Goal: Find specific page/section: Find specific page/section

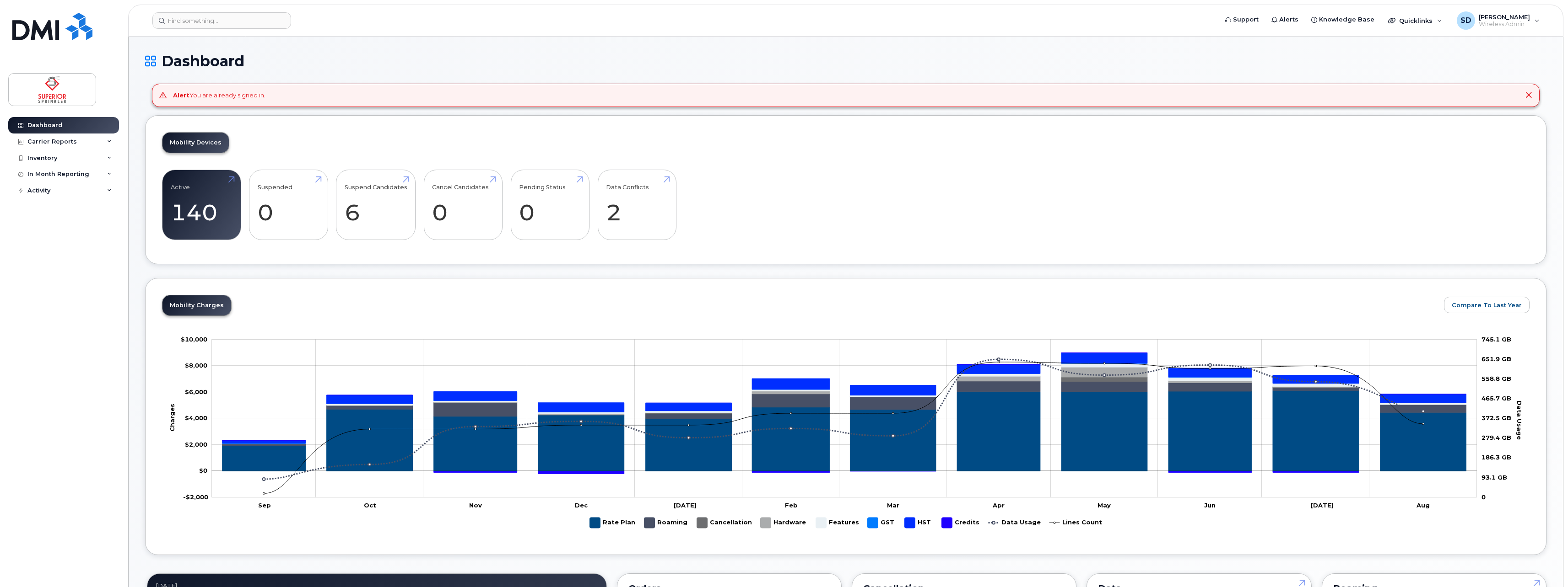
click at [58, 161] on div "Inventory" at bounding box center [64, 158] width 111 height 16
click at [60, 175] on div "Mobility Devices" at bounding box center [57, 175] width 52 height 9
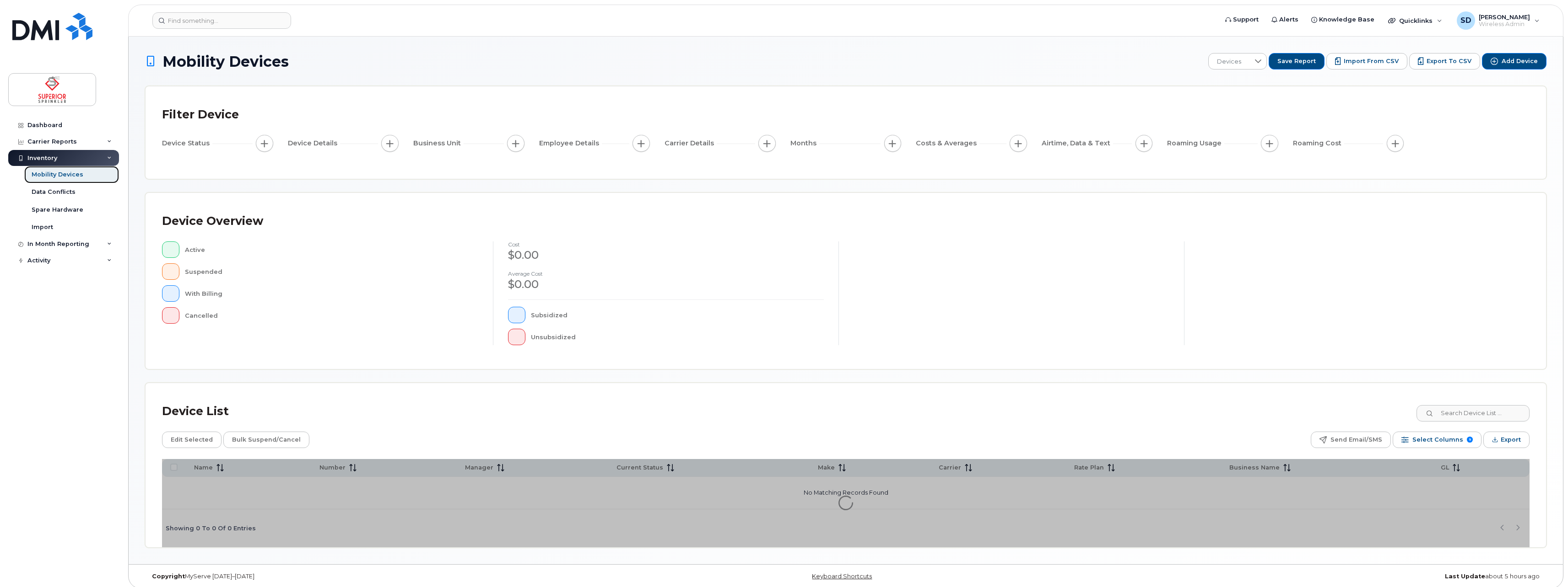
scroll to position [7, 0]
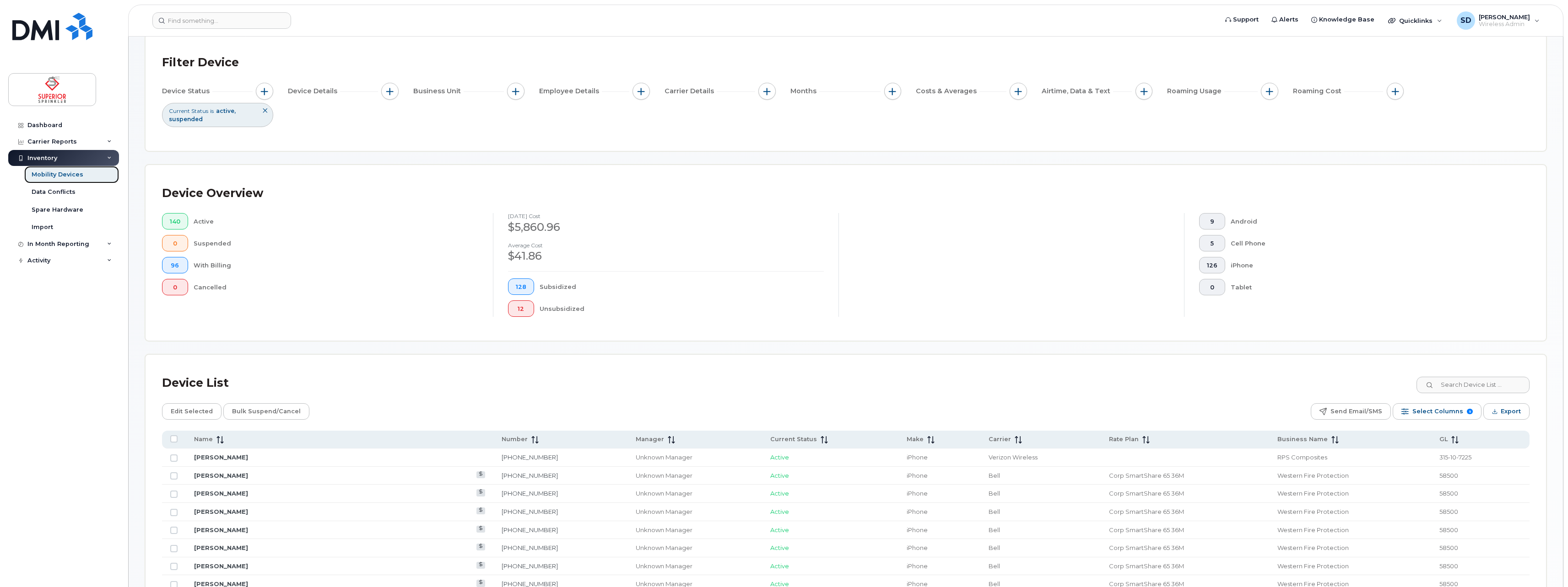
scroll to position [98, 0]
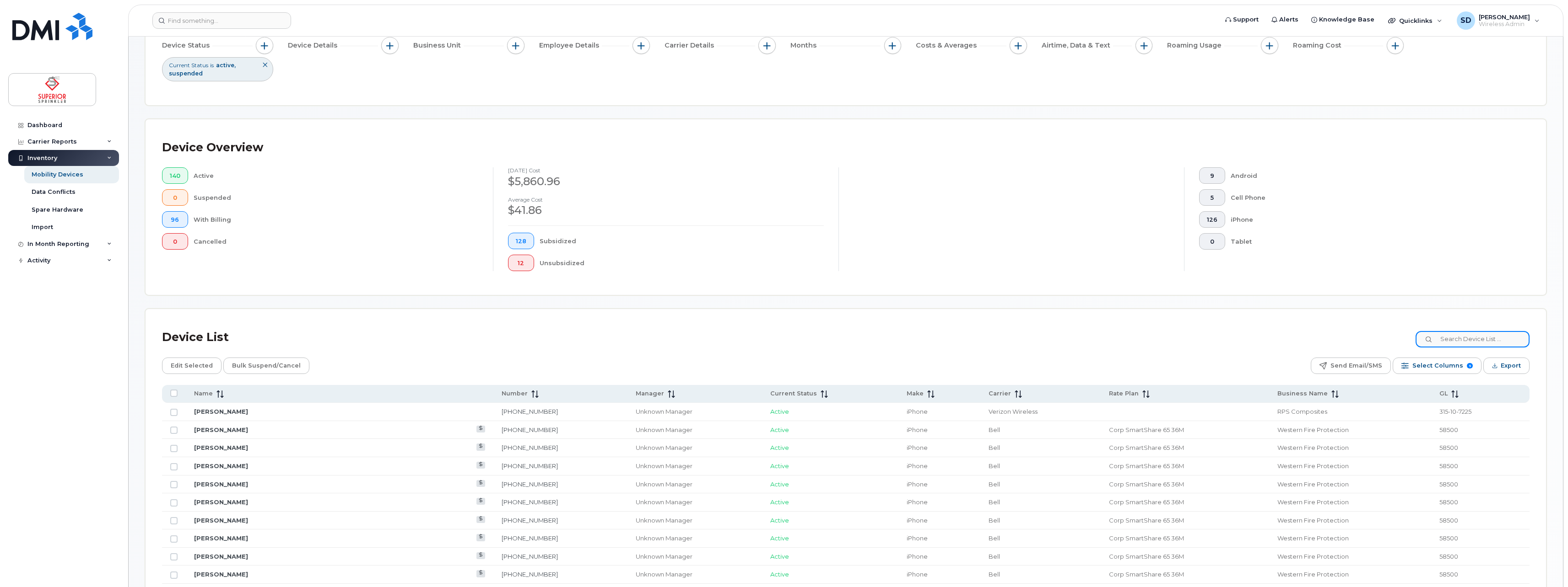
click at [1464, 338] on input at bounding box center [1472, 339] width 114 height 16
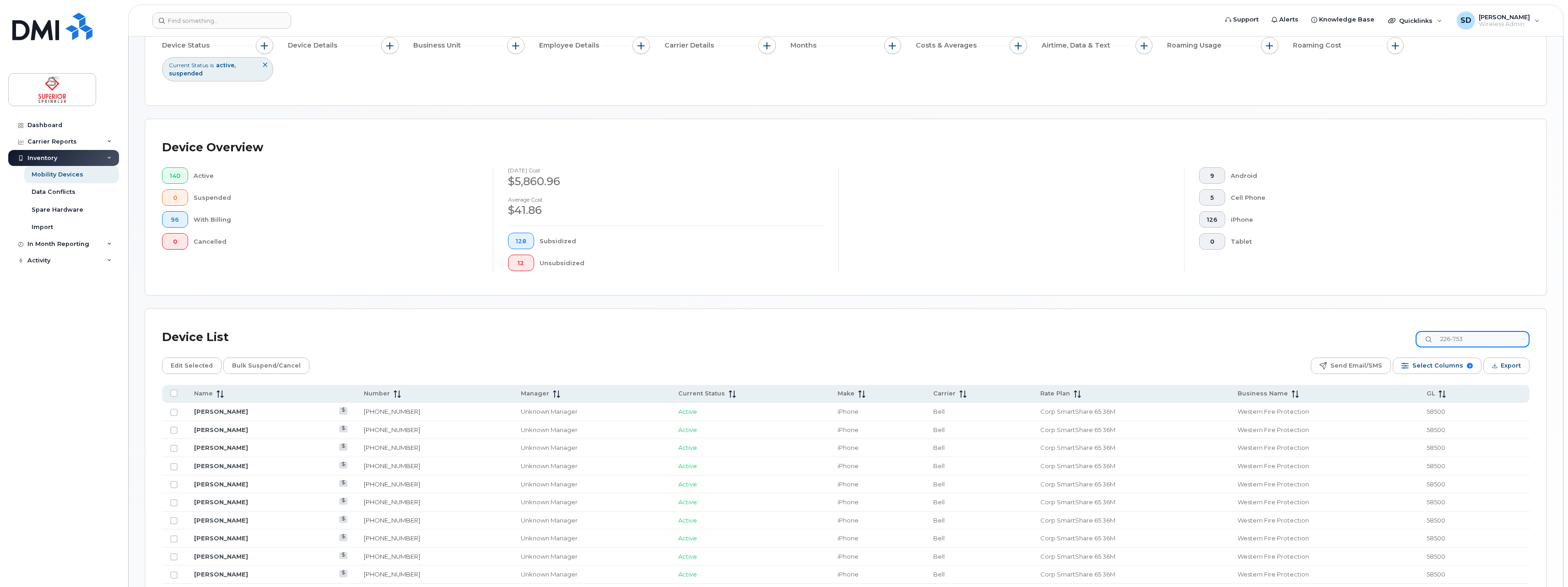
scroll to position [16, 0]
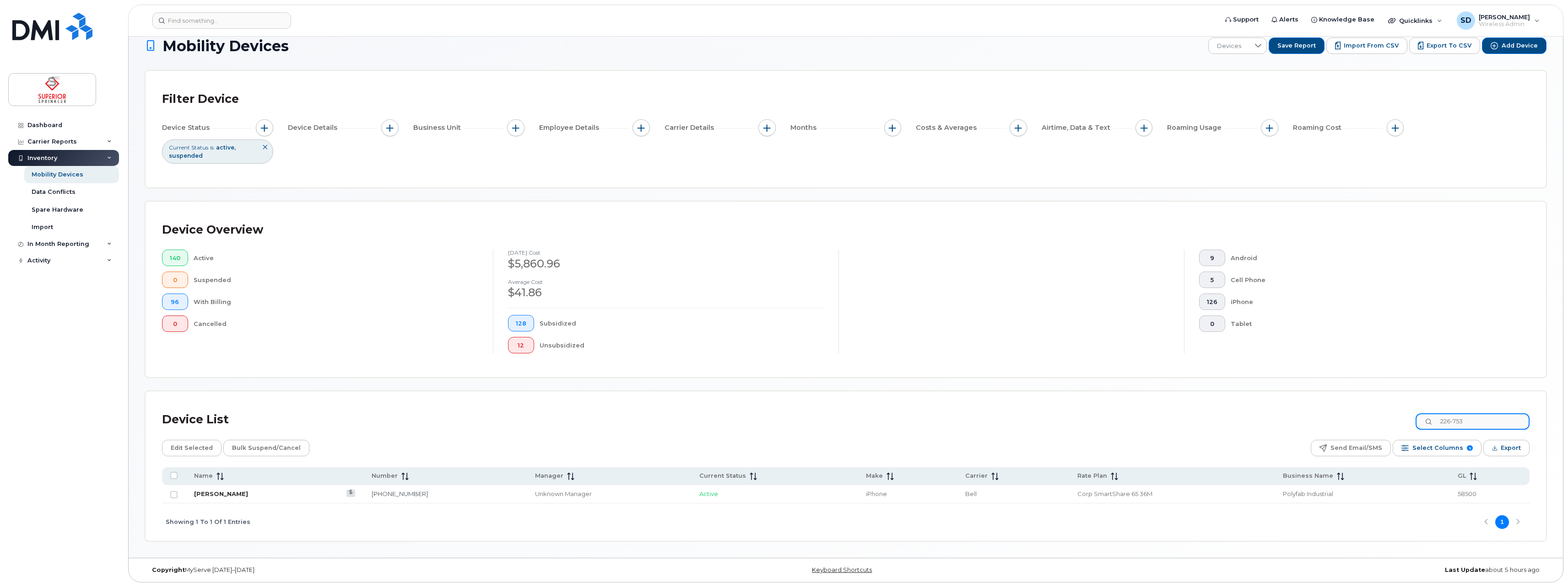
type input "226-753"
click at [227, 493] on link "Sean Gaudon" at bounding box center [221, 494] width 54 height 7
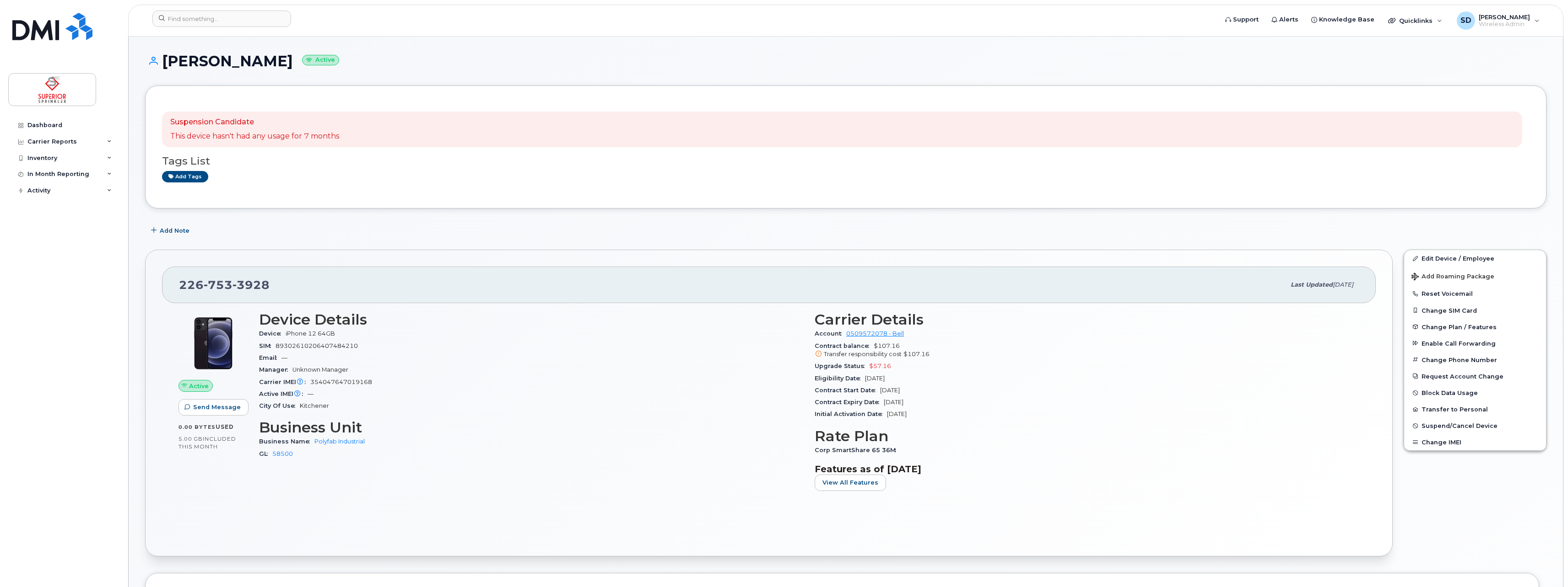
click at [465, 363] on div "Email —" at bounding box center [531, 358] width 545 height 12
click at [68, 155] on div "Inventory" at bounding box center [64, 158] width 111 height 16
click at [68, 176] on div "Mobility Devices" at bounding box center [57, 175] width 52 height 9
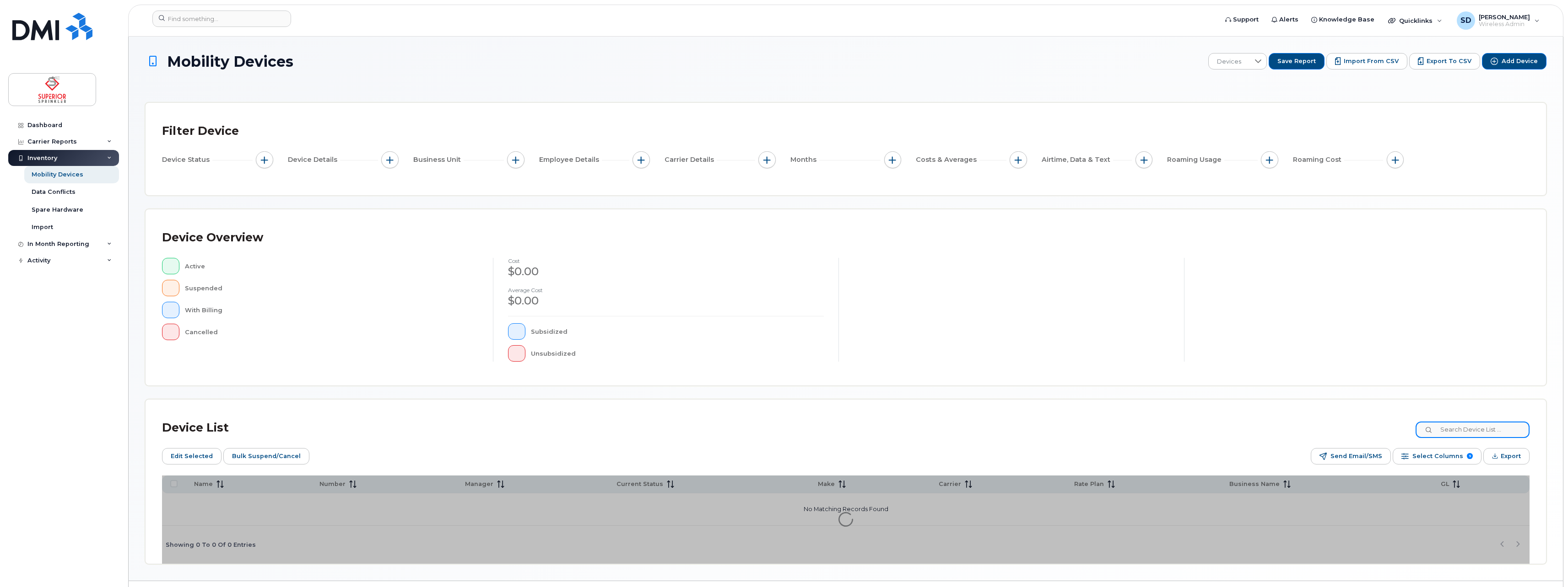
click at [1475, 431] on input at bounding box center [1472, 429] width 114 height 16
type input "noel"
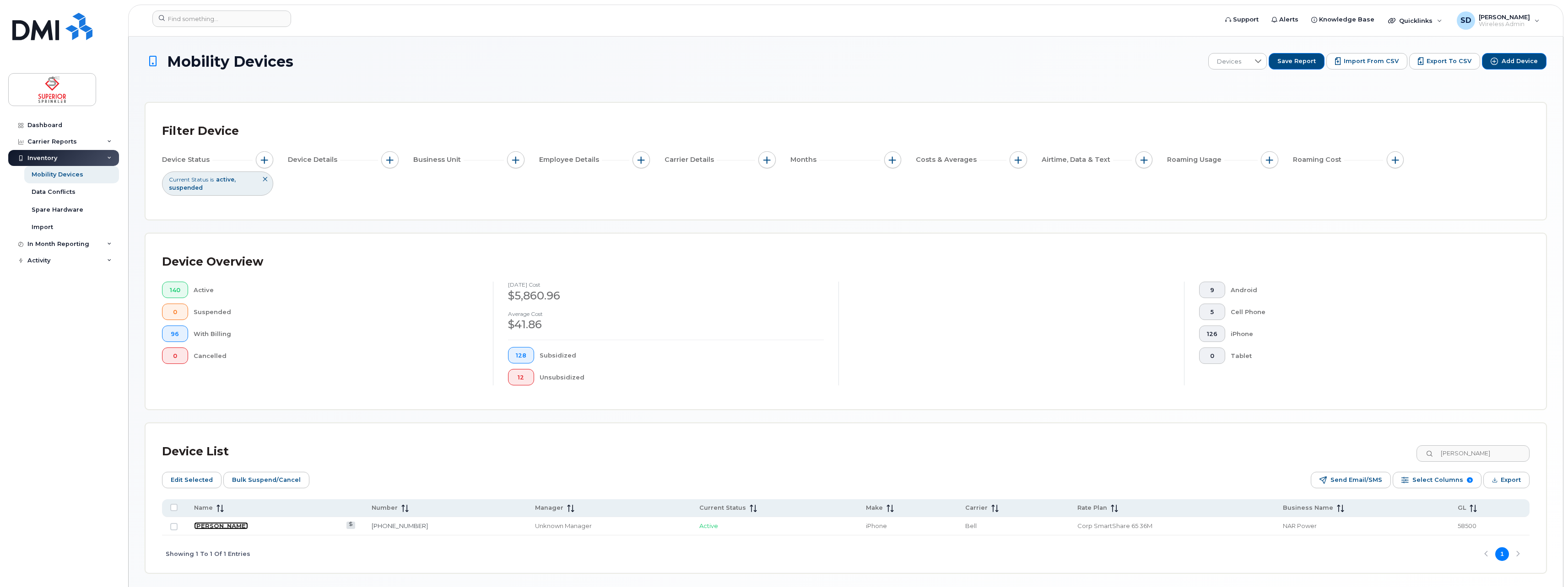
click at [203, 527] on link "[PERSON_NAME]" at bounding box center [221, 526] width 54 height 7
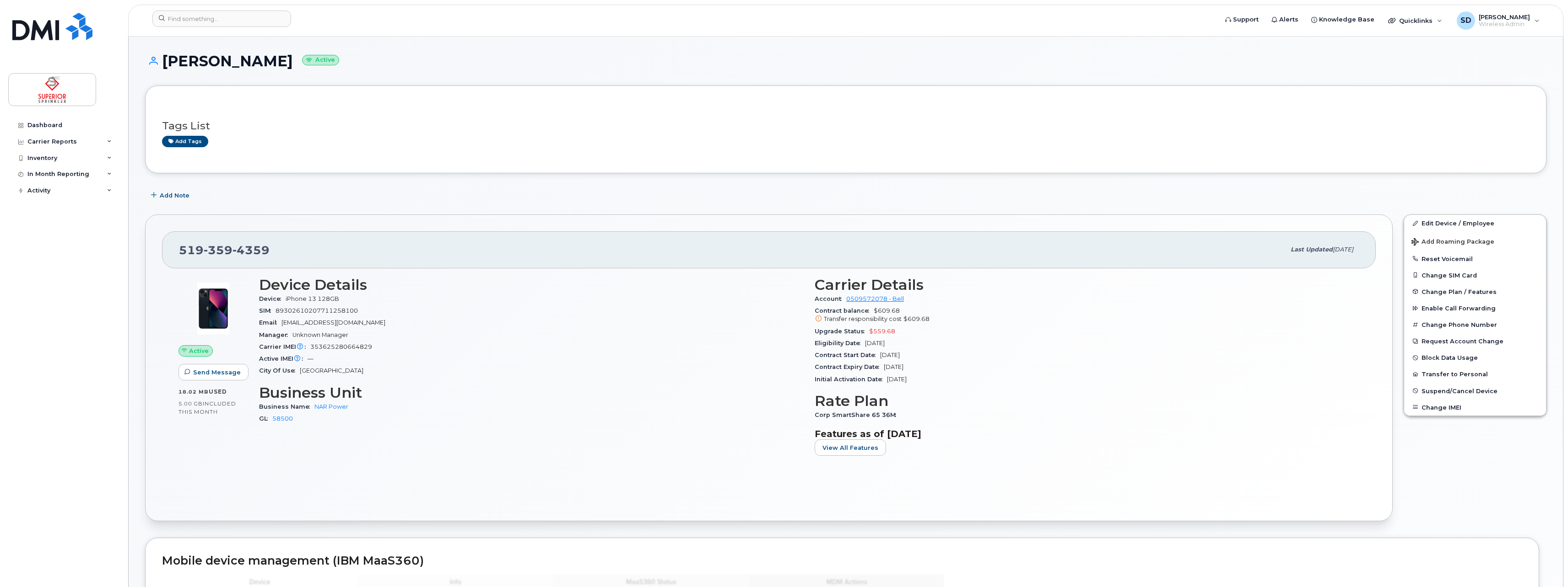
click at [819, 318] on icon at bounding box center [819, 319] width 6 height 6
